Goal: Find specific fact: Find specific fact

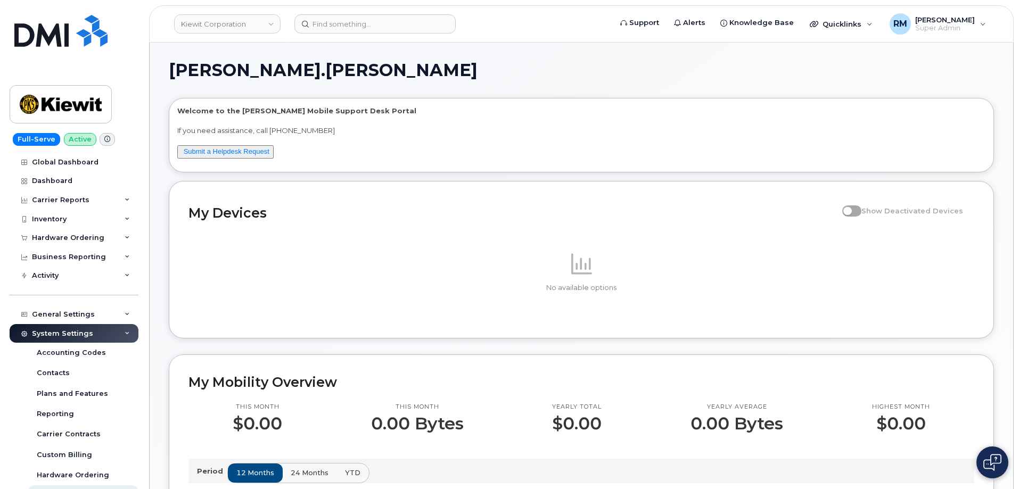
scroll to position [513, 0]
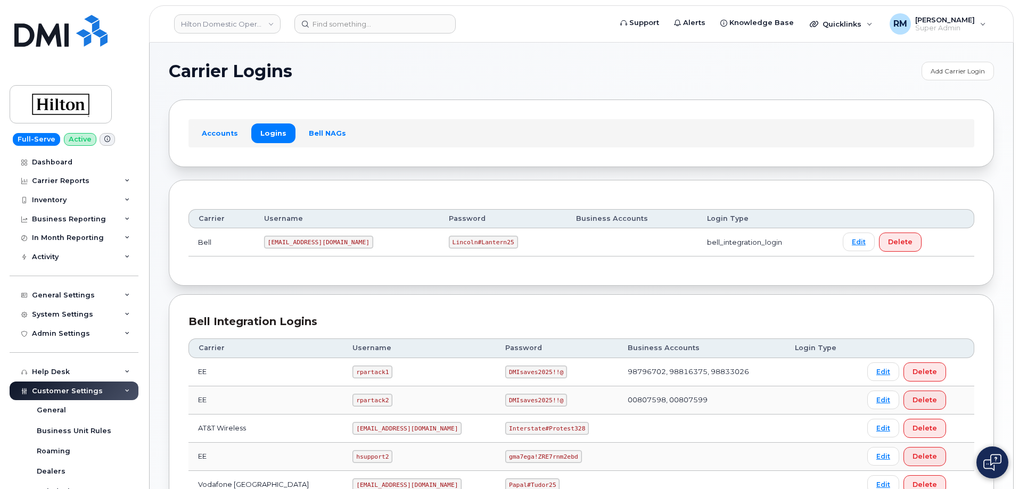
drag, startPoint x: 639, startPoint y: 64, endPoint x: 633, endPoint y: 70, distance: 7.9
click at [640, 64] on h1 "Carrier Logins" at bounding box center [543, 71] width 748 height 17
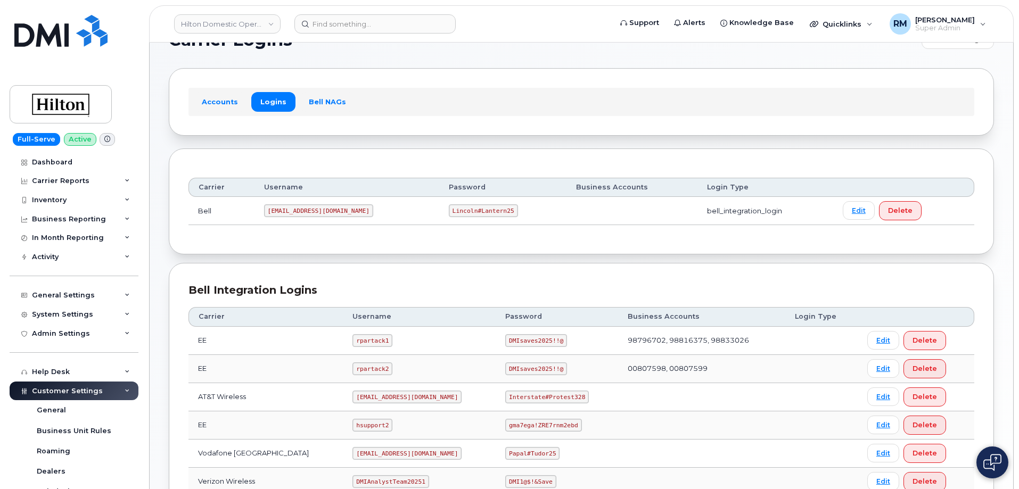
scroll to position [29, 0]
click at [321, 99] on link "Bell NAGs" at bounding box center [327, 103] width 55 height 19
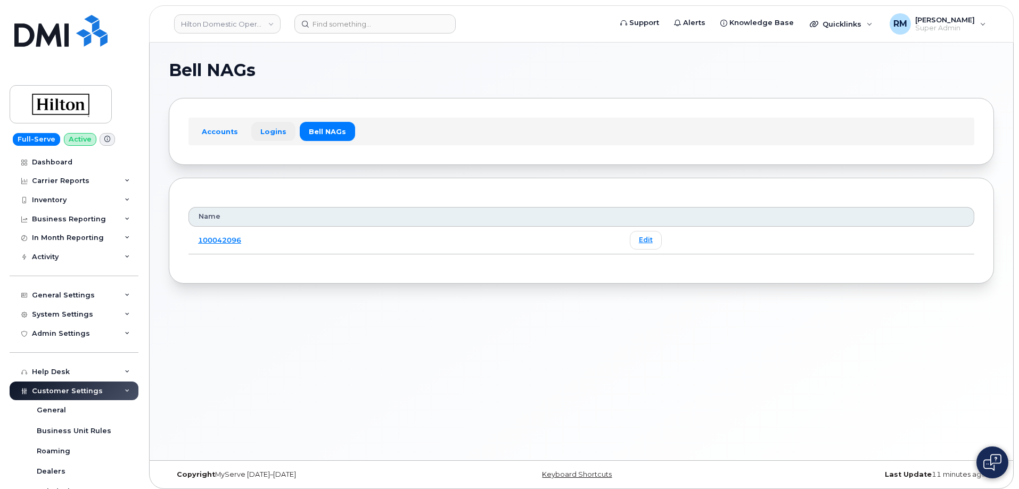
click at [265, 132] on link "Logins" at bounding box center [273, 131] width 44 height 19
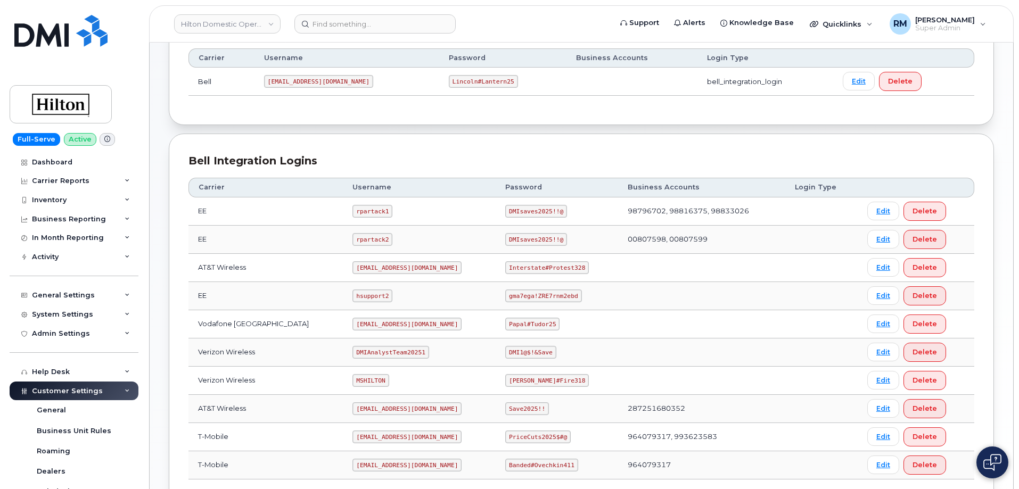
scroll to position [29, 0]
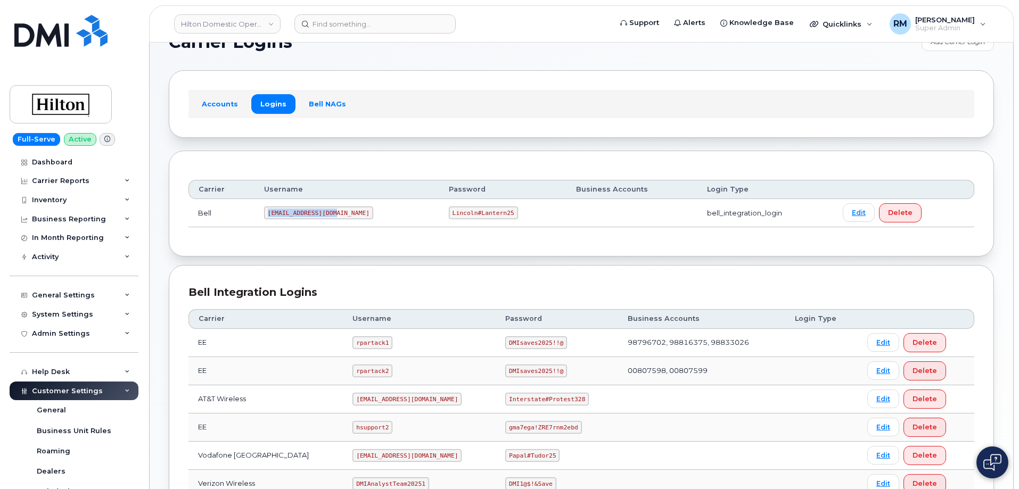
drag, startPoint x: 271, startPoint y: 212, endPoint x: 339, endPoint y: 210, distance: 67.7
click at [339, 210] on td "ms-hilton@dminc.com" at bounding box center [347, 213] width 185 height 28
copy code "ms-hilton@dminc.com"
drag, startPoint x: 413, startPoint y: 215, endPoint x: 492, endPoint y: 211, distance: 78.9
click at [492, 211] on td "Lincoln#Lantern25" at bounding box center [502, 213] width 127 height 28
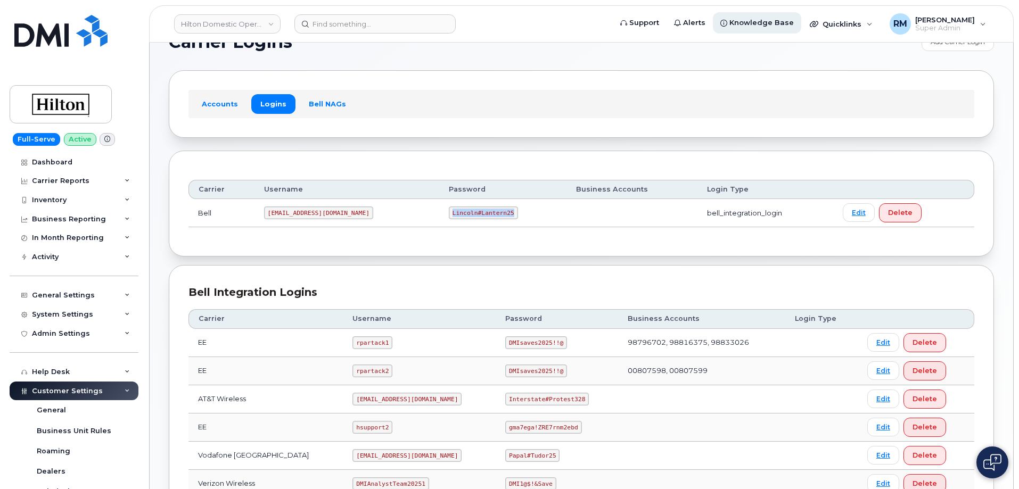
copy code "Lincoln#Lantern25"
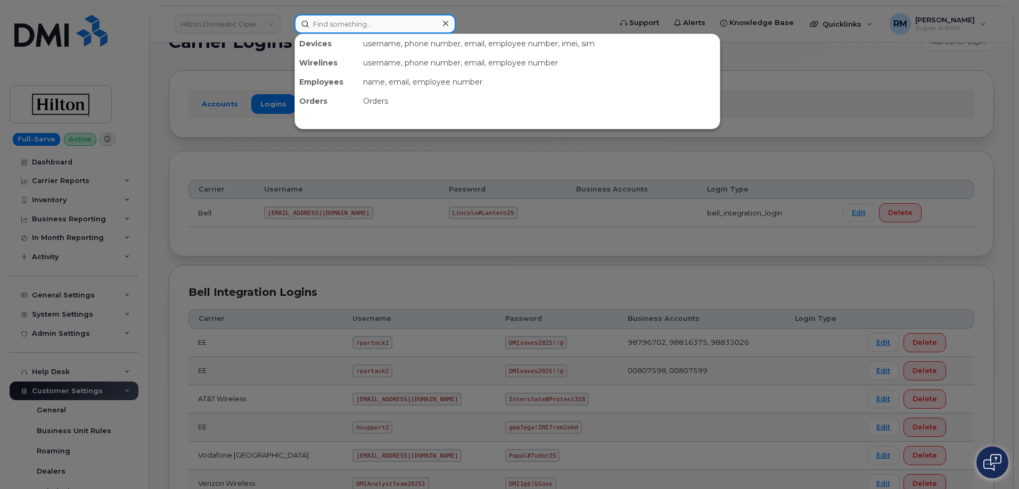
click at [323, 28] on input at bounding box center [374, 23] width 161 height 19
paste input "4185201964"
type input "4185201964"
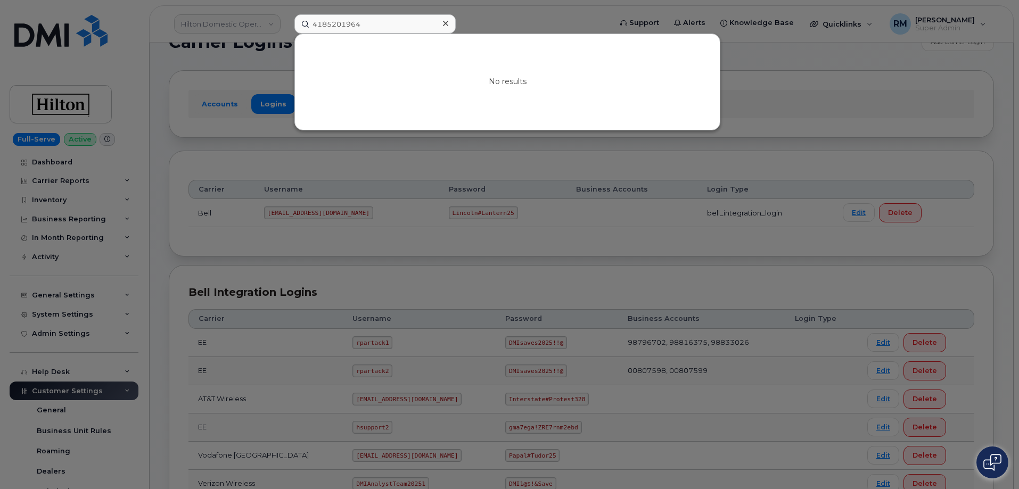
click at [445, 22] on icon at bounding box center [445, 23] width 5 height 5
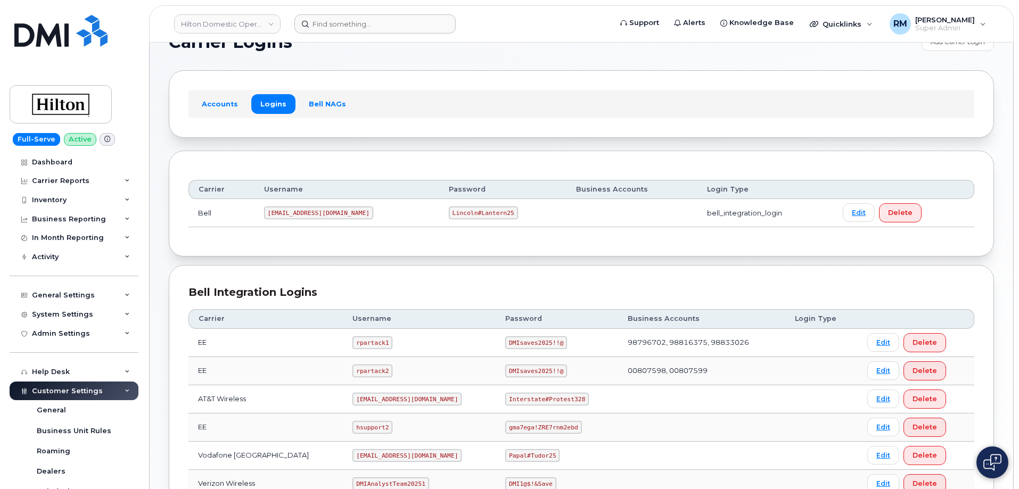
scroll to position [0, 0]
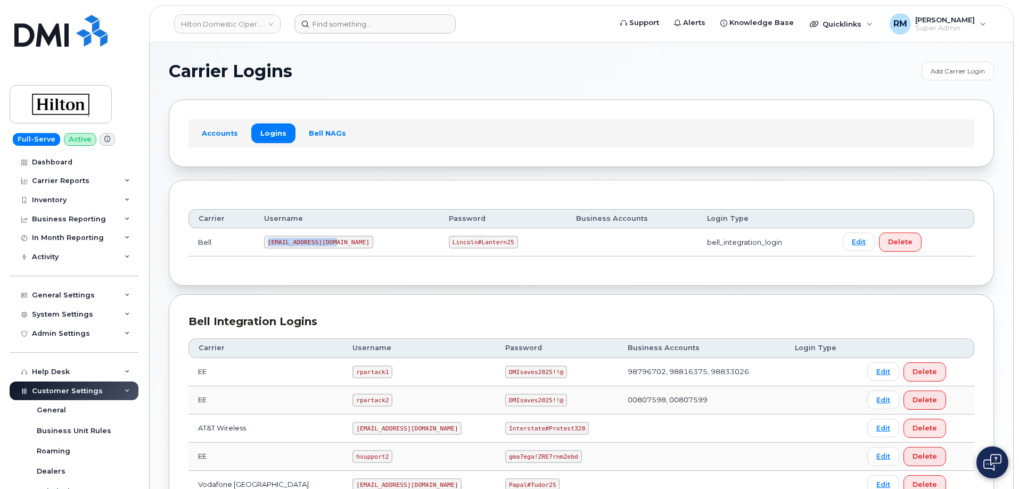
drag, startPoint x: 273, startPoint y: 238, endPoint x: 343, endPoint y: 242, distance: 70.9
click at [343, 242] on td "ms-hilton@dminc.com" at bounding box center [347, 242] width 185 height 28
copy code "ms-hilton@dminc.com"
drag, startPoint x: 414, startPoint y: 244, endPoint x: 496, endPoint y: 236, distance: 82.9
click at [496, 236] on td "Lincoln#Lantern25" at bounding box center [502, 242] width 127 height 28
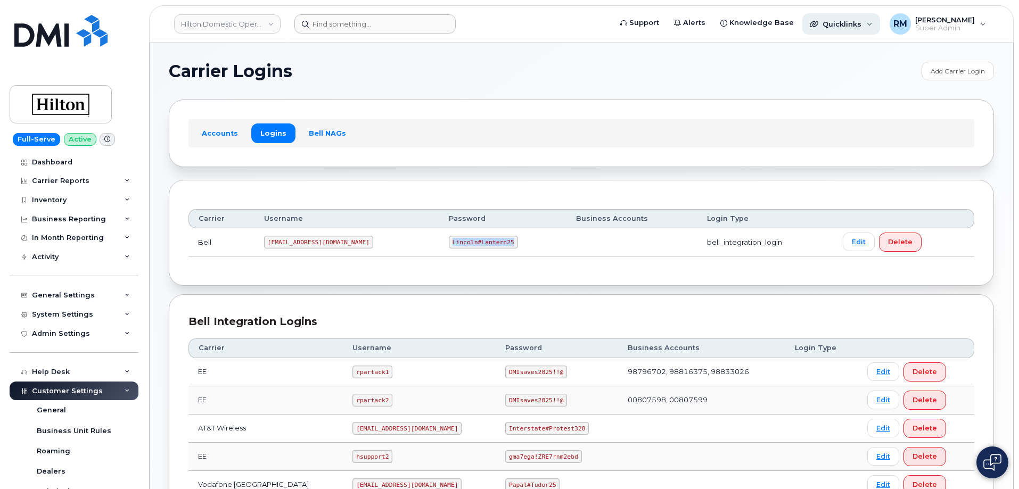
copy code "Lincoln#Lantern25"
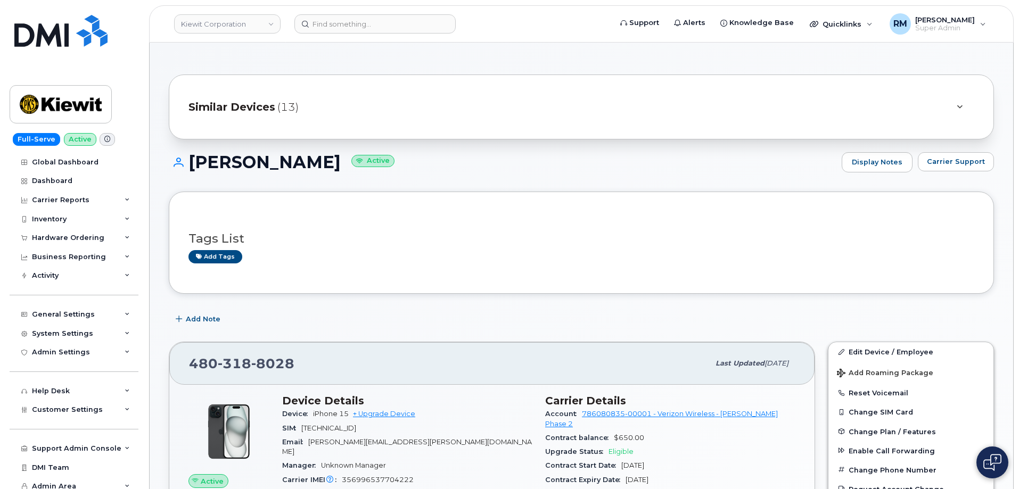
scroll to position [773, 0]
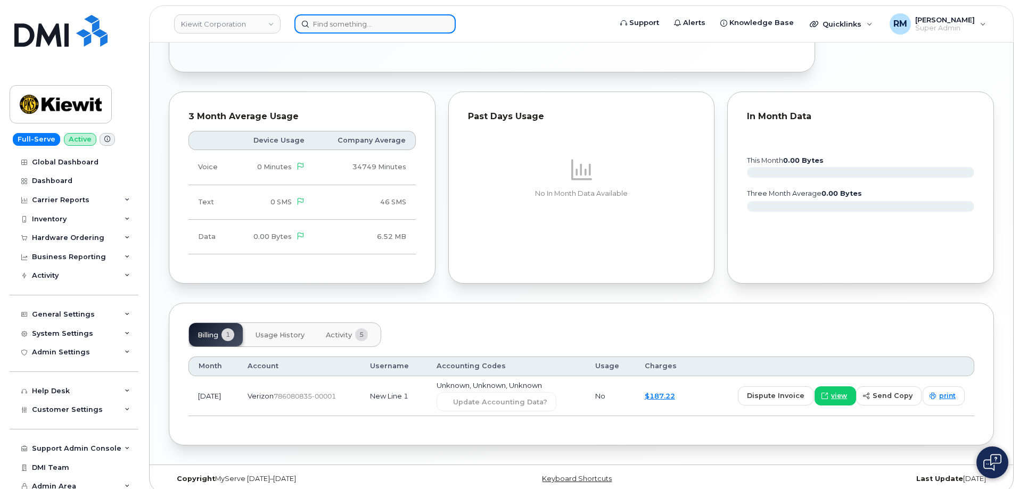
click at [325, 26] on input at bounding box center [374, 23] width 161 height 19
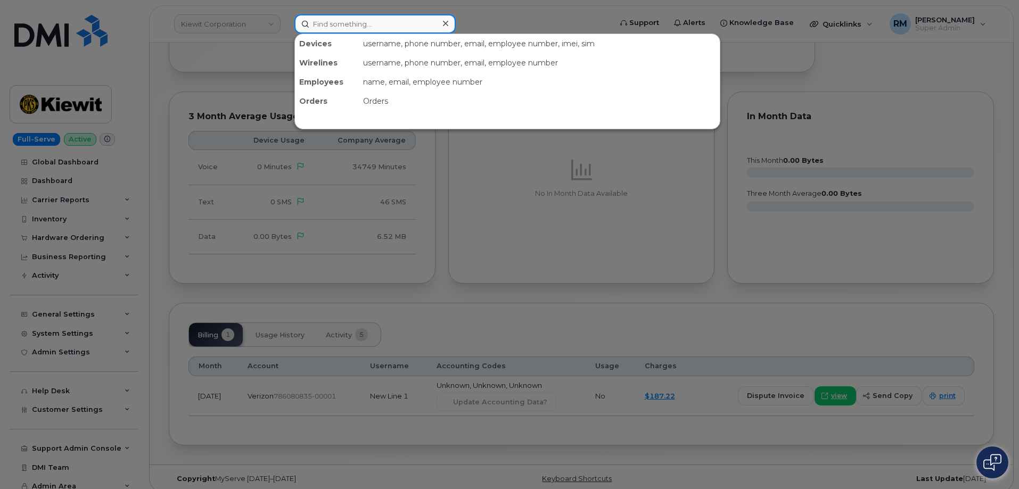
paste input "4185201964"
type input "4185201964"
